Goal: Information Seeking & Learning: Learn about a topic

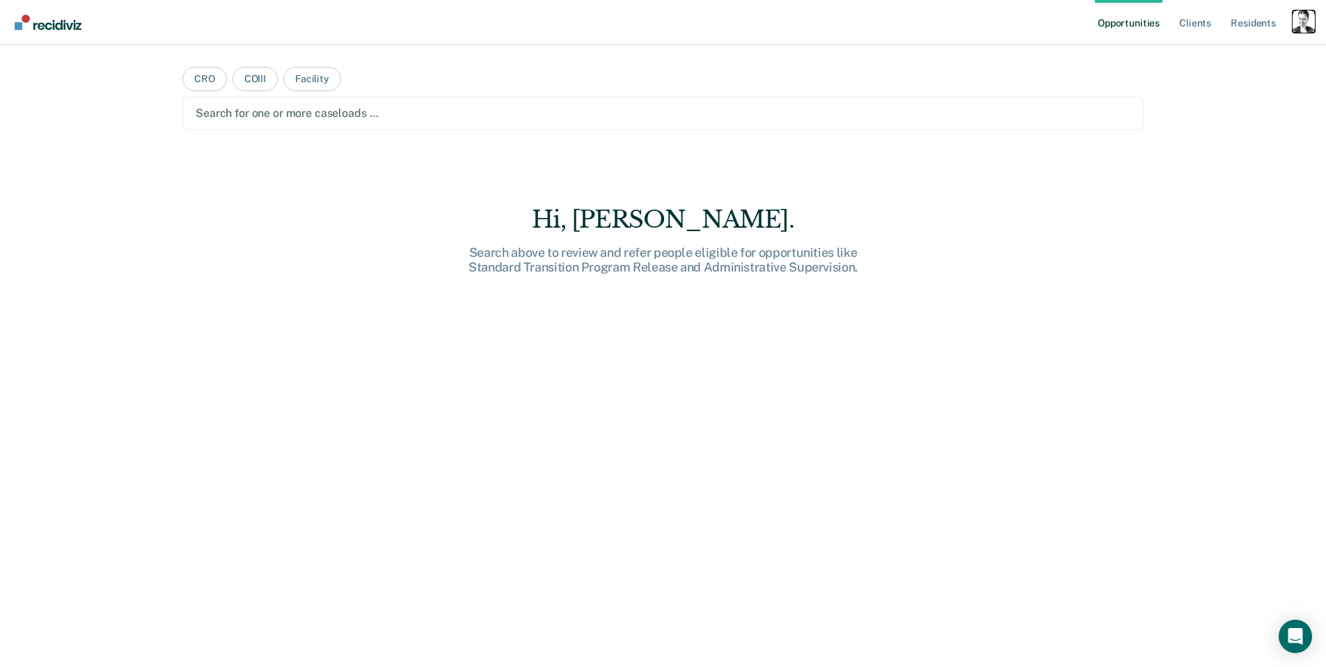
click at [1301, 26] on div "Profile dropdown button" at bounding box center [1304, 21] width 22 height 22
click at [1204, 54] on link "Profile" at bounding box center [1248, 57] width 112 height 12
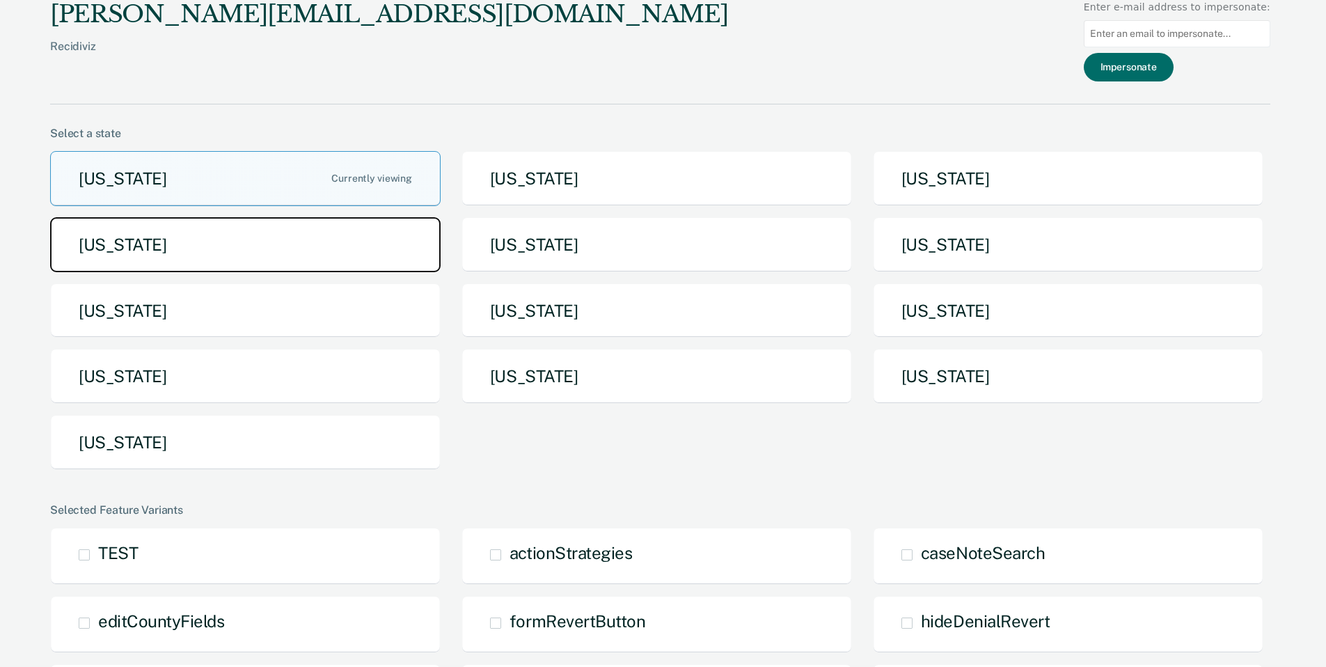
click at [313, 249] on button "[US_STATE]" at bounding box center [245, 244] width 391 height 55
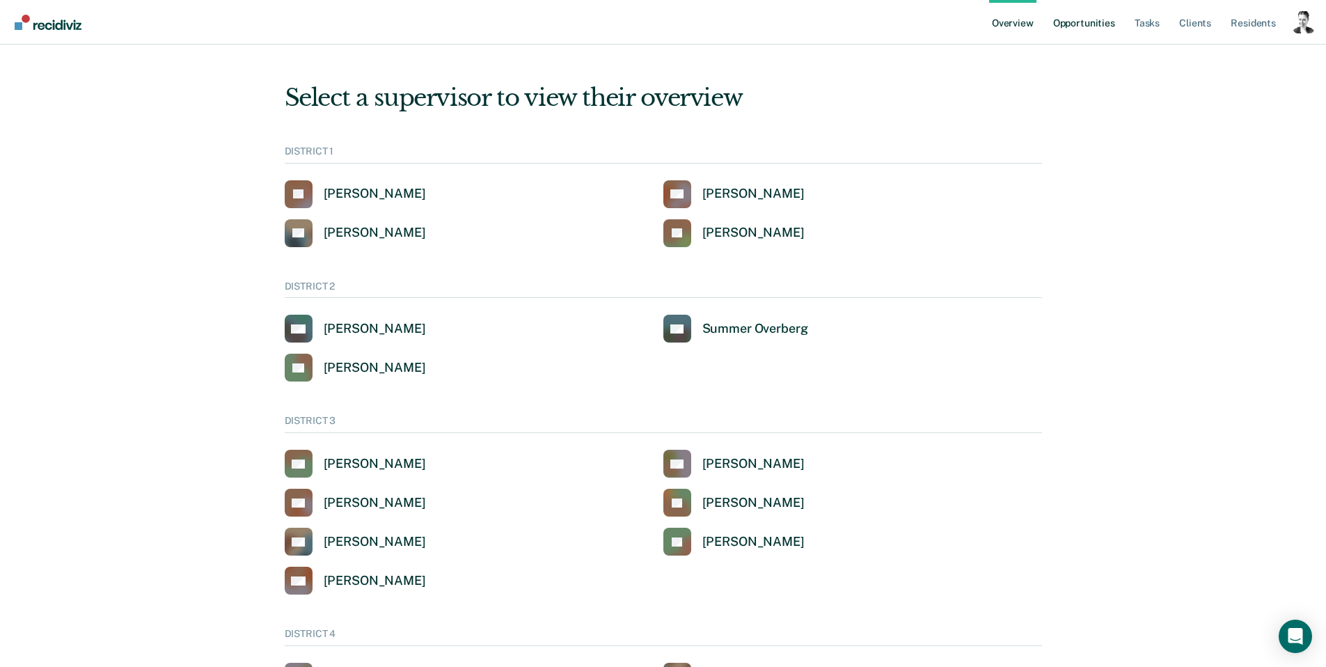
click at [1083, 21] on link "Opportunities" at bounding box center [1085, 22] width 68 height 45
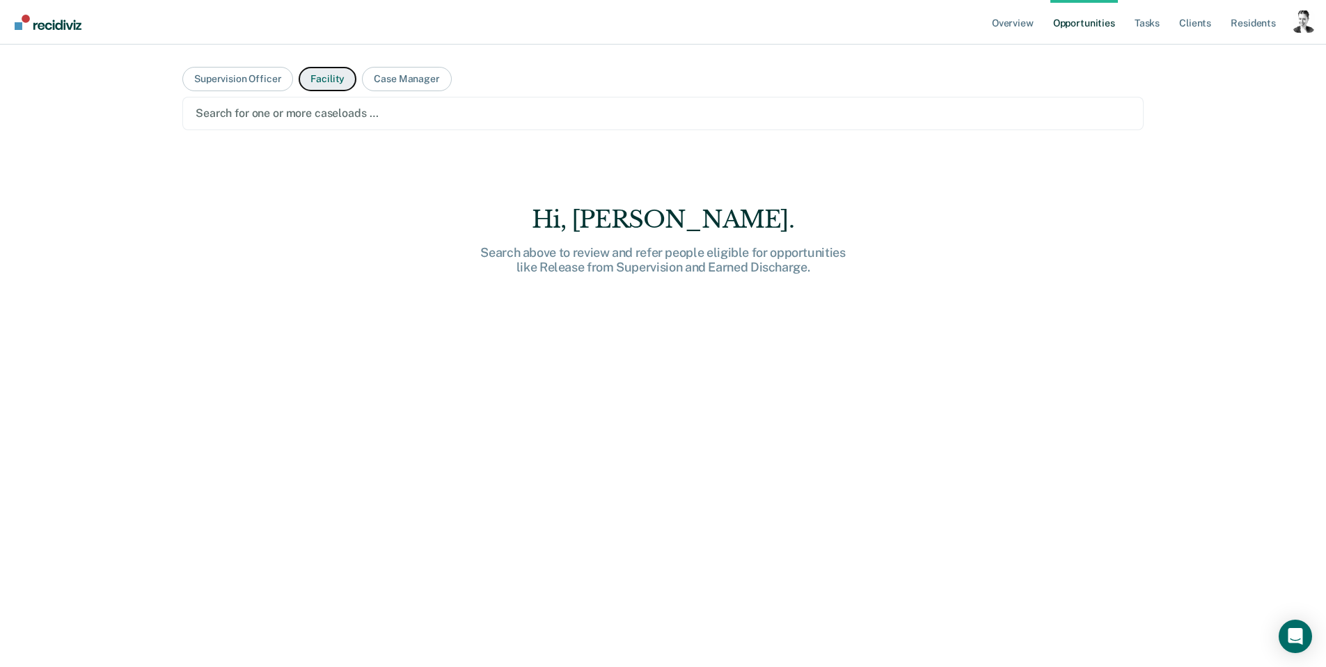
click at [327, 81] on button "Facility" at bounding box center [328, 79] width 58 height 24
click at [1005, 29] on link "Overview" at bounding box center [1012, 22] width 47 height 45
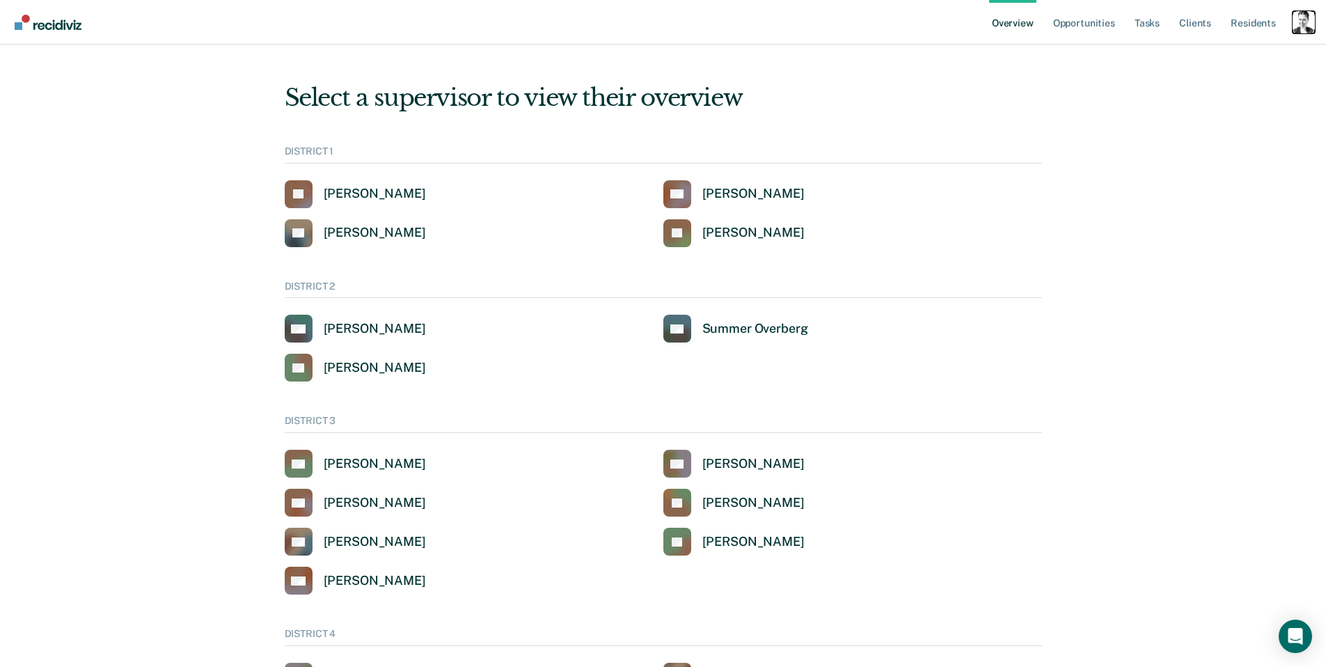
click at [1299, 20] on div "Profile dropdown button" at bounding box center [1304, 22] width 22 height 22
click at [1204, 91] on link "Go to System-Level Trends" at bounding box center [1245, 90] width 118 height 12
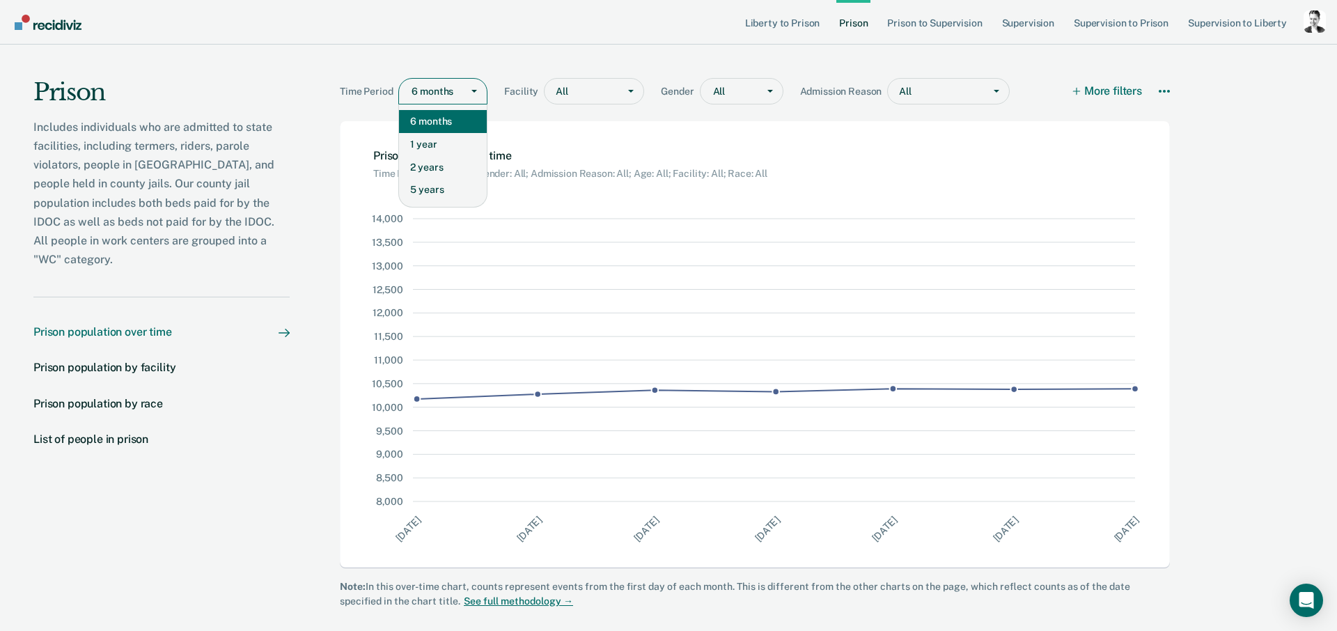
click at [443, 82] on div "6 months" at bounding box center [430, 91] width 63 height 20
click at [441, 151] on div "1 year" at bounding box center [443, 144] width 88 height 23
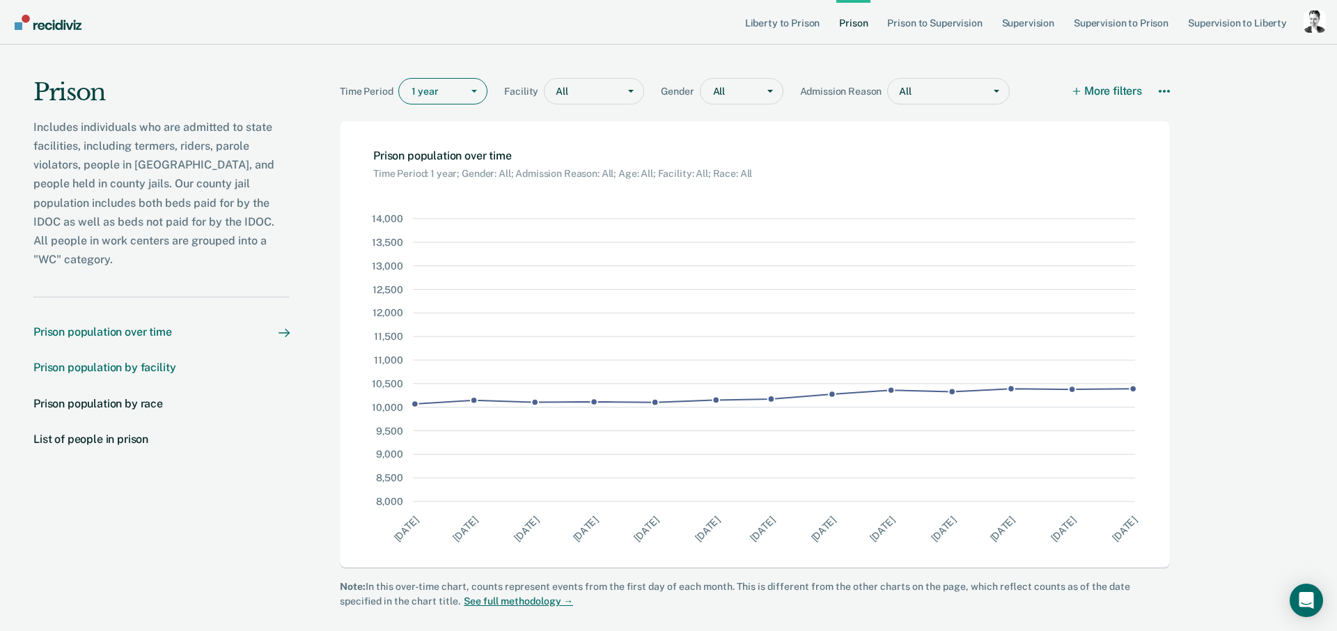
click at [63, 361] on div "Prison population by facility" at bounding box center [104, 367] width 142 height 13
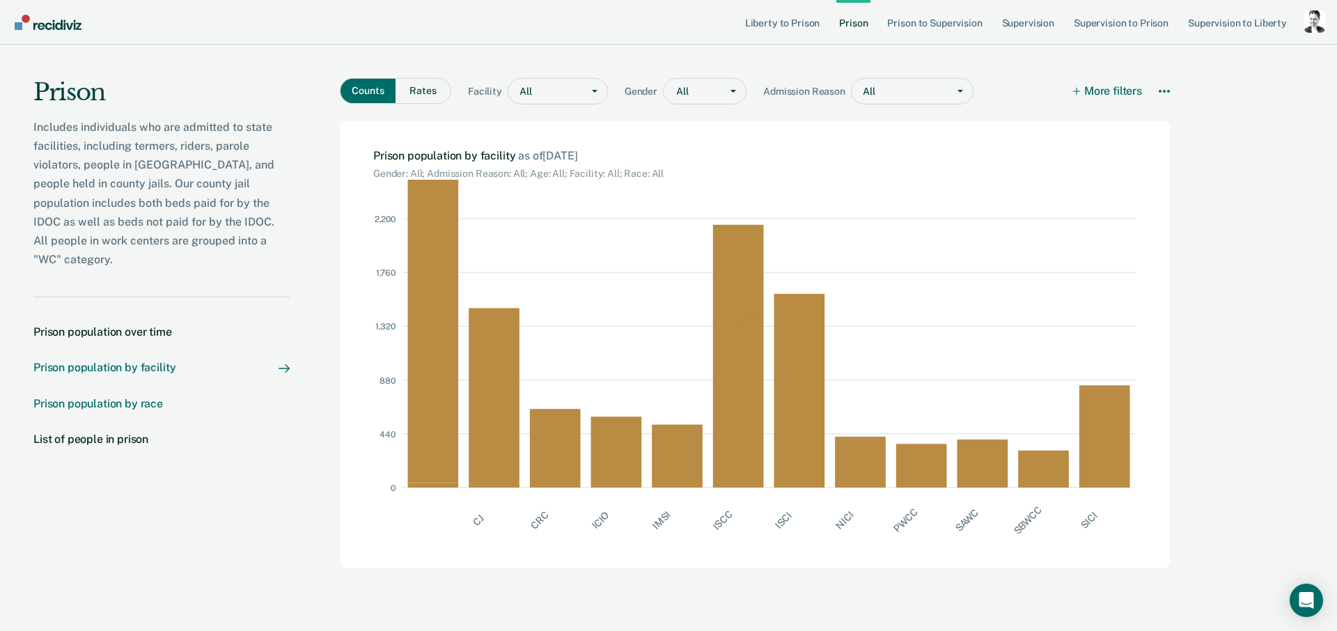
click at [84, 397] on div "Prison population by race" at bounding box center [97, 403] width 129 height 13
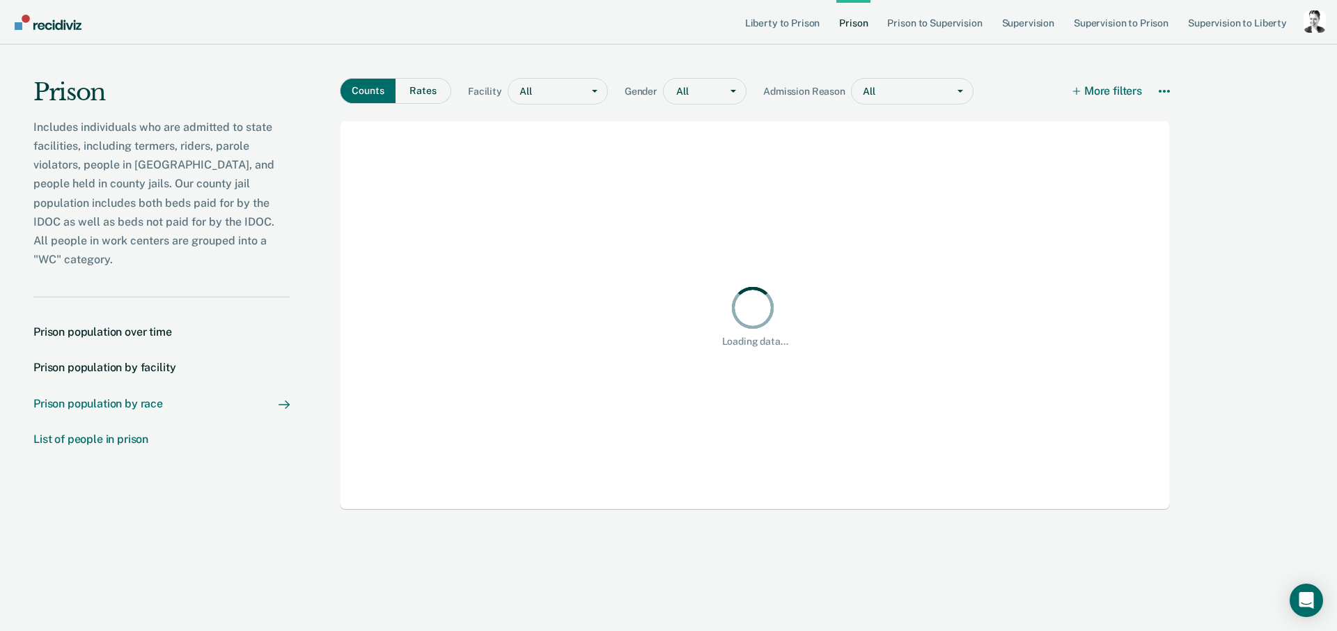
click at [95, 432] on div "List of people in prison" at bounding box center [90, 438] width 115 height 13
click at [141, 325] on div "Prison population over time" at bounding box center [102, 331] width 139 height 13
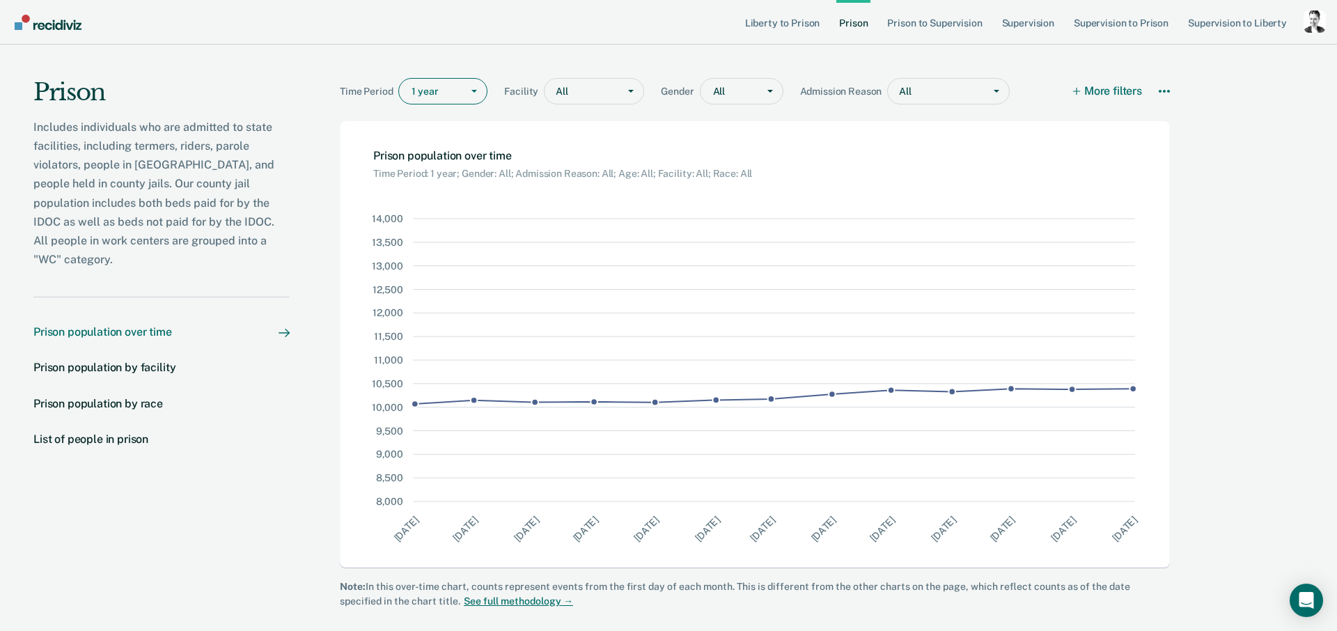
click at [450, 96] on div at bounding box center [432, 91] width 43 height 15
click at [448, 187] on div "5 years" at bounding box center [443, 189] width 88 height 23
